Goal: Register for event/course

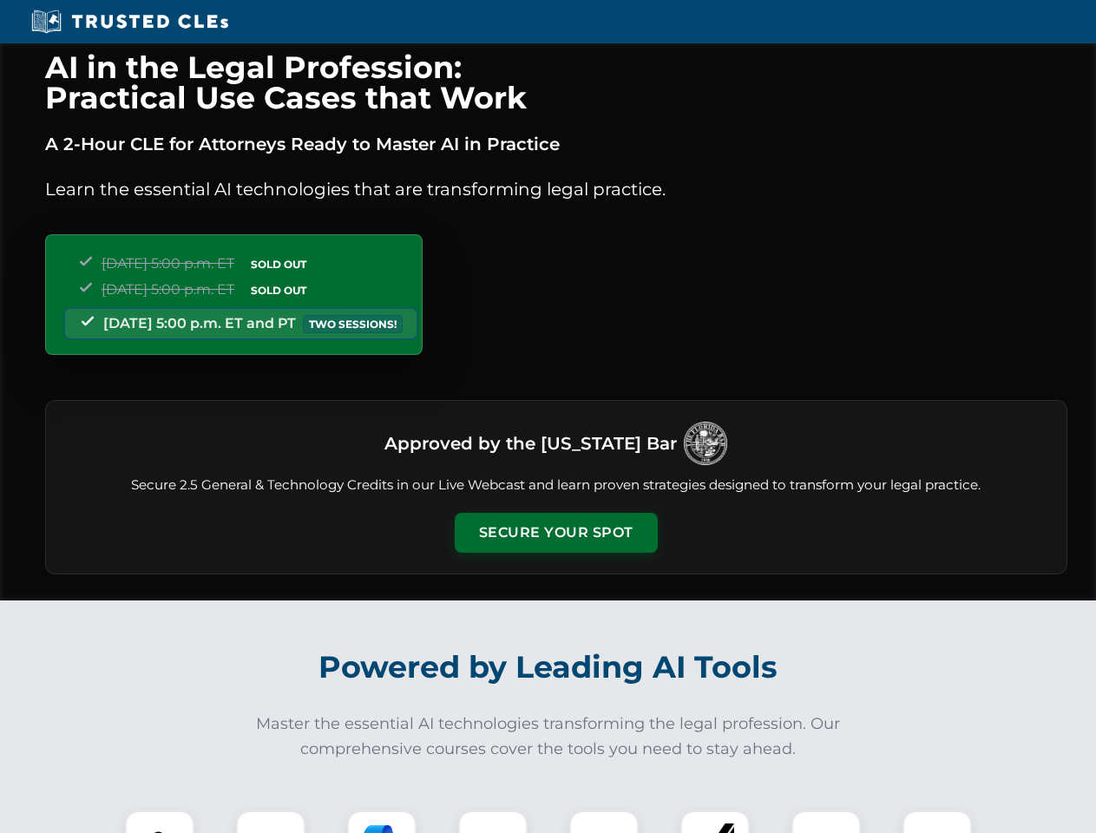
click at [555, 533] on button "Secure Your Spot" at bounding box center [556, 533] width 203 height 40
click at [160, 822] on img at bounding box center [160, 845] width 50 height 50
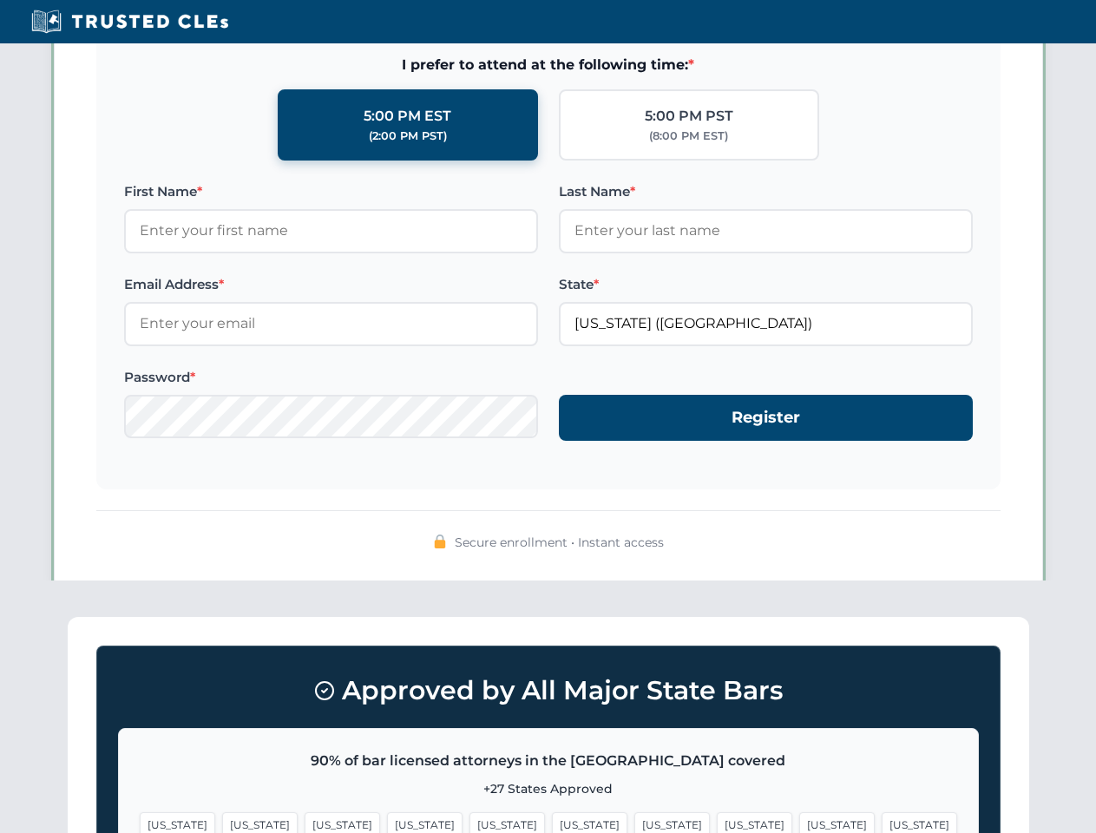
click at [634, 822] on span "[US_STATE]" at bounding box center [671, 824] width 75 height 25
click at [799, 822] on span "[US_STATE]" at bounding box center [836, 824] width 75 height 25
